Goal: Transaction & Acquisition: Purchase product/service

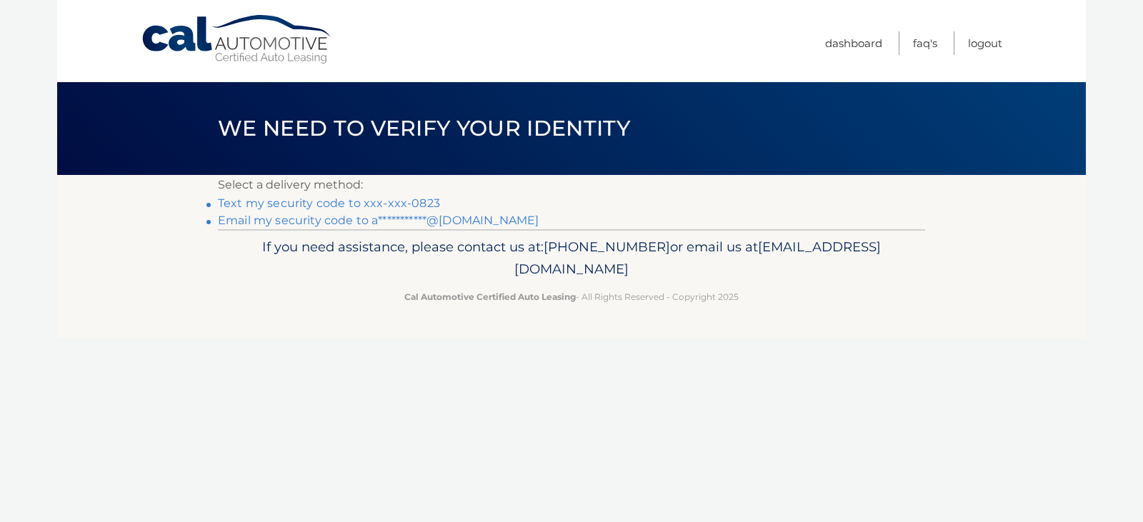
click at [411, 208] on link "Text my security code to xxx-xxx-0823" at bounding box center [329, 204] width 222 height 14
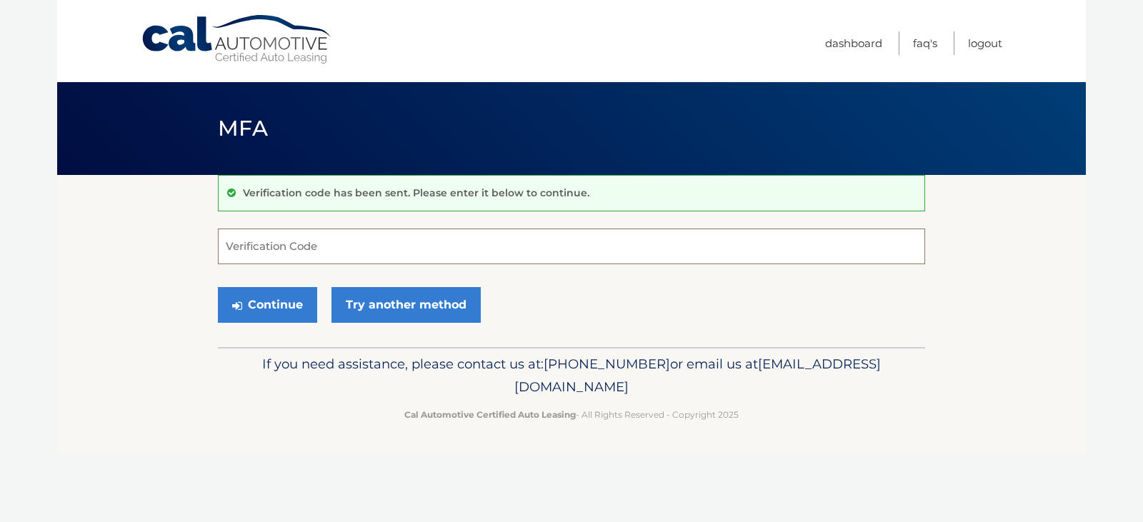
click at [312, 245] on input "Verification Code" at bounding box center [572, 247] width 708 height 36
type input "134330"
click at [218, 287] on button "Continue" at bounding box center [267, 305] width 99 height 36
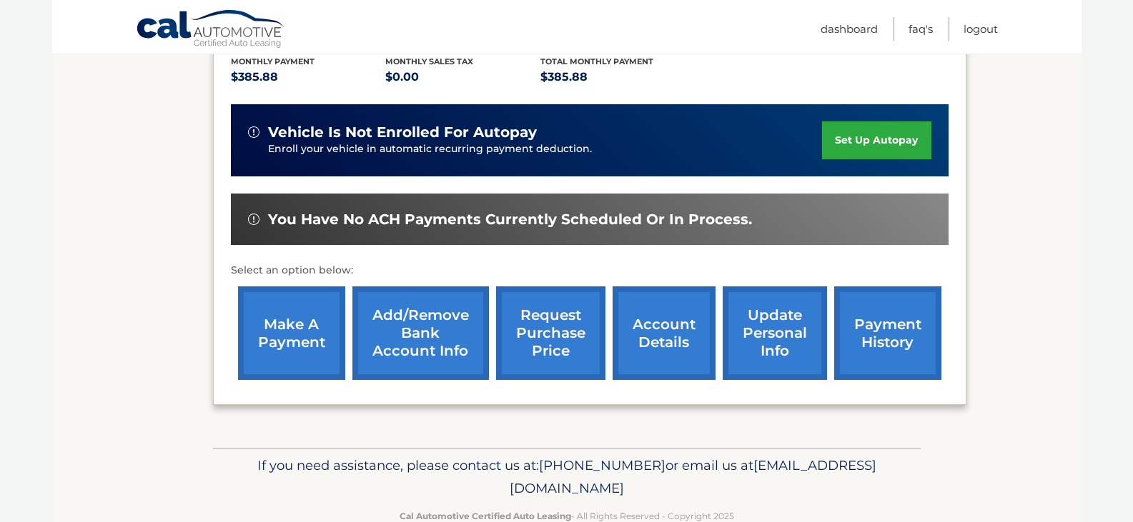
scroll to position [344, 0]
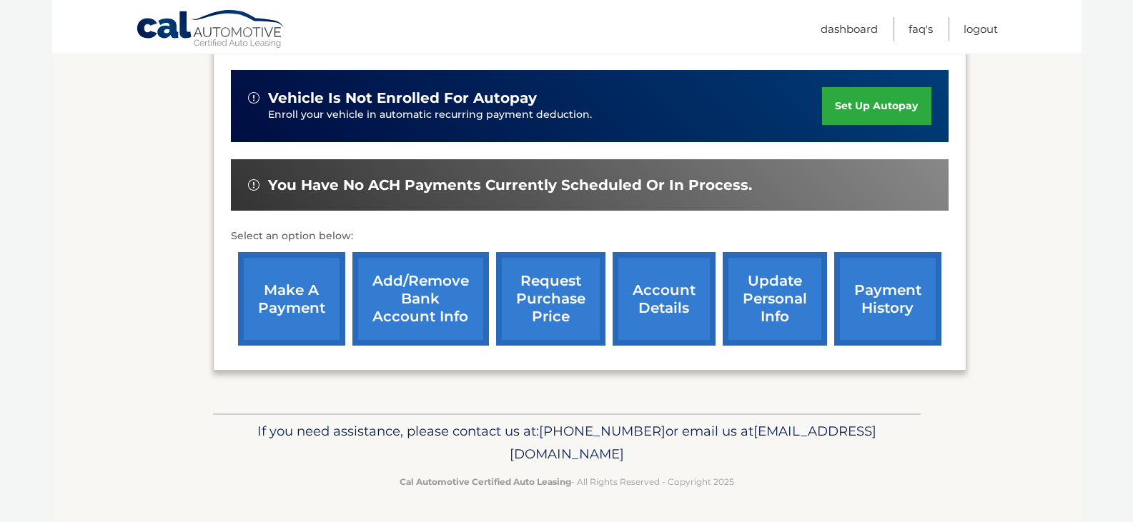
click at [289, 305] on link "make a payment" at bounding box center [291, 299] width 107 height 94
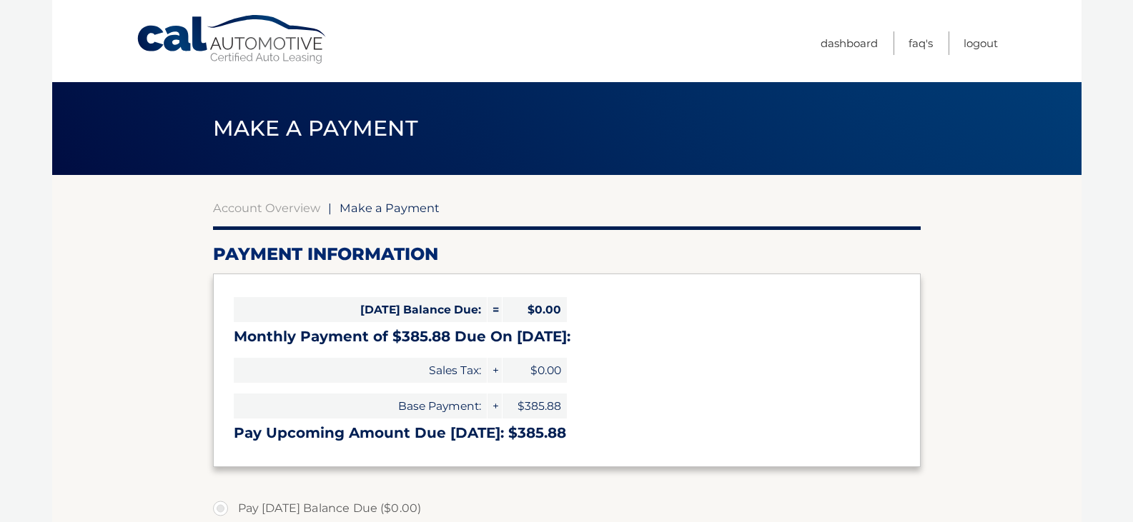
select select "NjVmODk3YWMtOGVlYi00ODIwLTk4YTAtMmEwOTQ1NzA1MTA1"
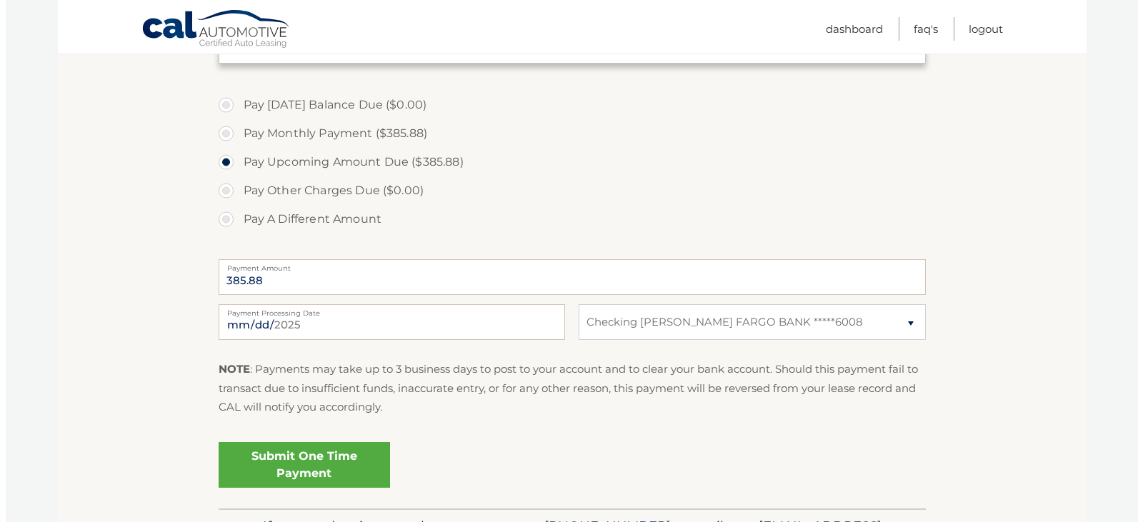
scroll to position [429, 0]
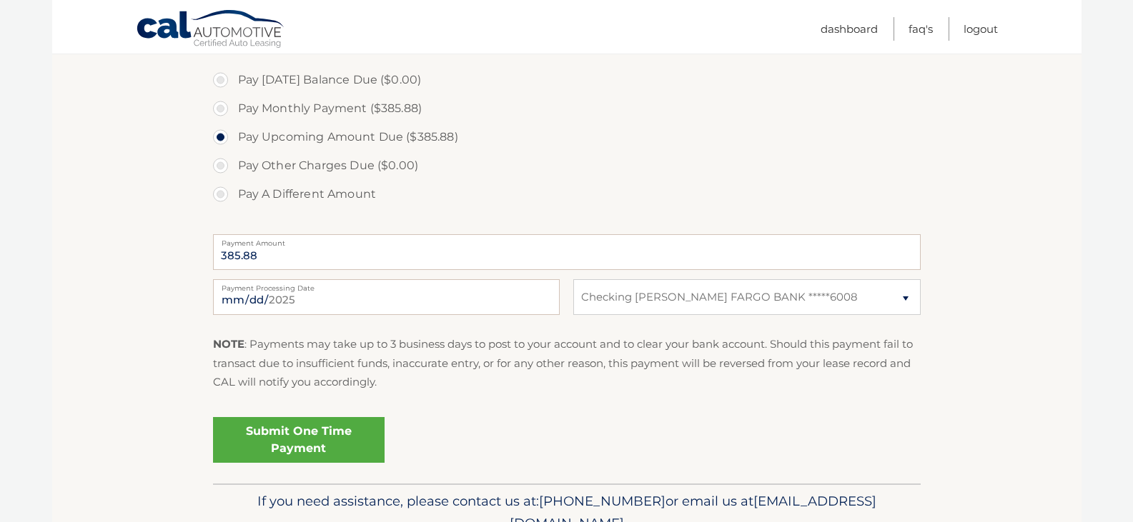
click at [306, 438] on link "Submit One Time Payment" at bounding box center [299, 440] width 172 height 46
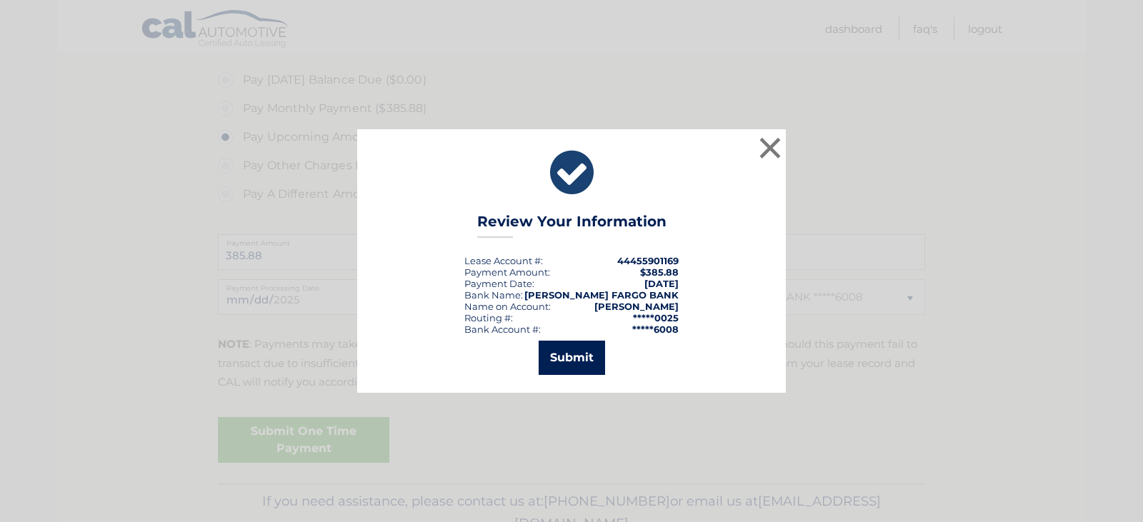
click at [587, 351] on button "Submit" at bounding box center [572, 358] width 66 height 34
